Goal: Transaction & Acquisition: Purchase product/service

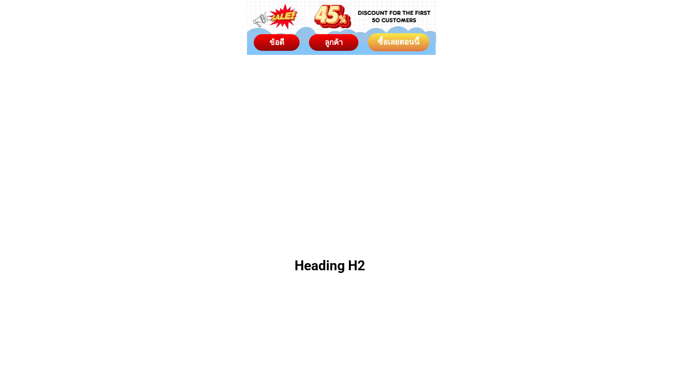
scroll to position [2875, 0]
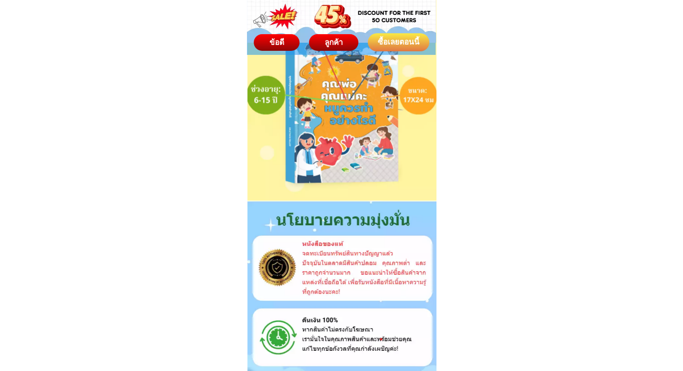
click at [330, 226] on div at bounding box center [342, 296] width 189 height 192
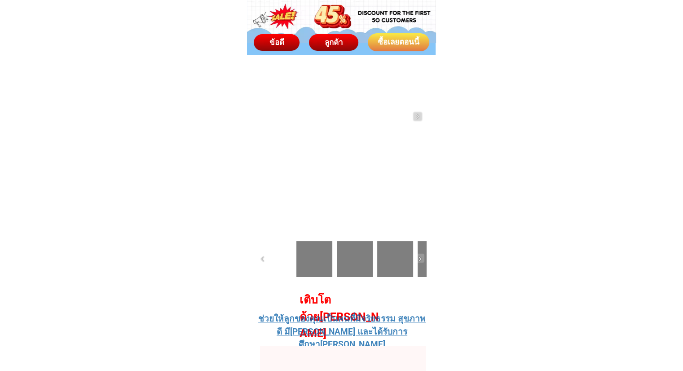
scroll to position [3729, 0]
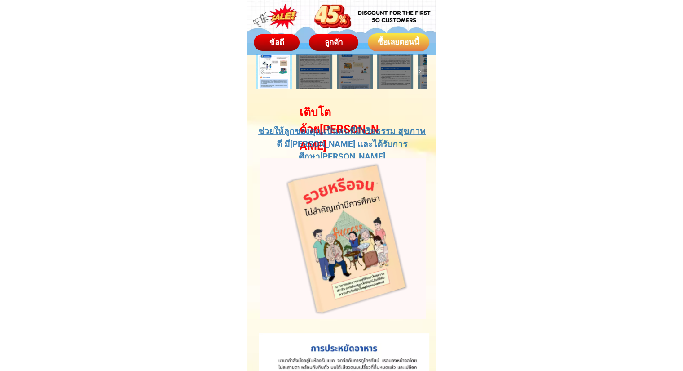
click at [398, 46] on div "ซื้อเลยตอนนี้" at bounding box center [399, 42] width 62 height 12
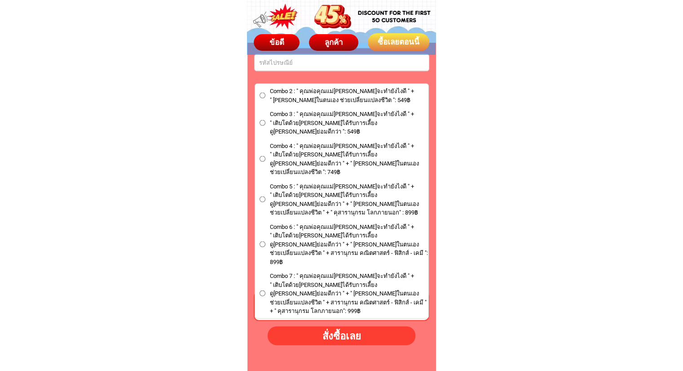
scroll to position [5264, 0]
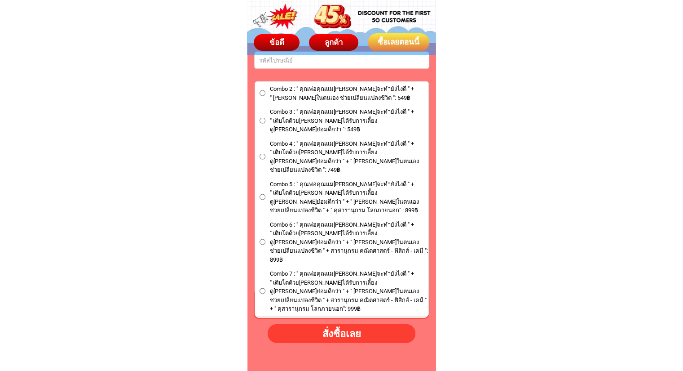
click at [338, 47] on div "ลูกค้า" at bounding box center [333, 43] width 49 height 12
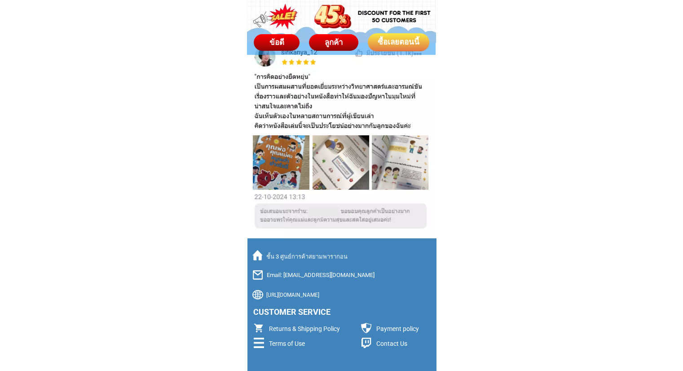
scroll to position [6134, 0]
